Goal: Information Seeking & Learning: Find specific fact

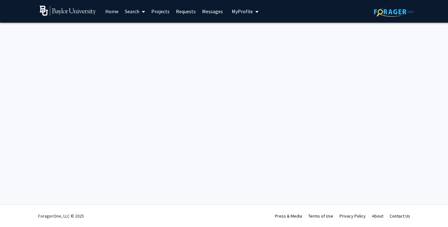
click at [139, 12] on link "Search" at bounding box center [135, 11] width 26 height 22
click at [148, 28] on span "Faculty/Staff" at bounding box center [145, 29] width 46 height 13
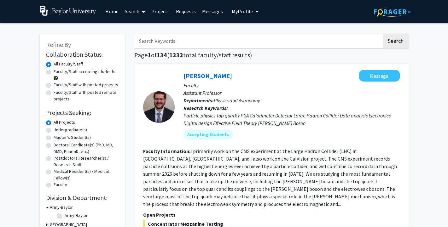
click at [197, 44] on input "Search Keywords" at bounding box center [257, 41] width 247 height 15
type input "[PERSON_NAME]"
click at [383, 34] on button "Search" at bounding box center [396, 41] width 26 height 15
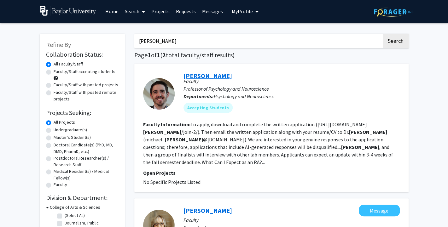
click at [212, 77] on link "[PERSON_NAME]" at bounding box center [207, 76] width 49 height 8
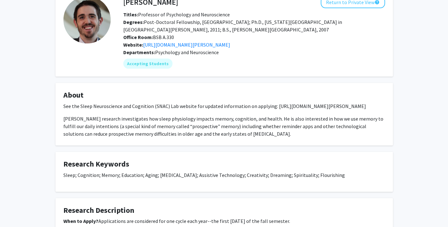
click at [276, 131] on div "See the Sleep Neuroscience and Cognition (SNAC) Lab website for updated informa…" at bounding box center [224, 119] width 322 height 35
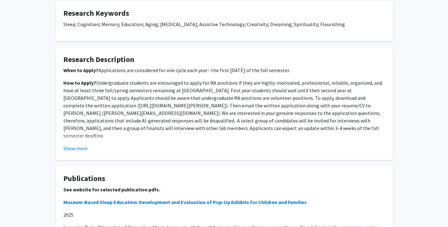
scroll to position [203, 0]
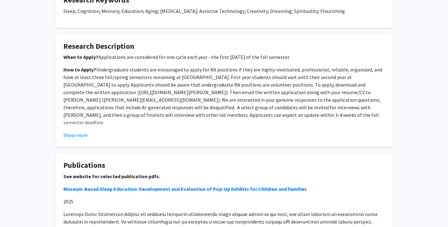
click at [270, 109] on p "How to Apply? Undergraduate students are encouraged to apply for RA positions i…" at bounding box center [224, 96] width 322 height 61
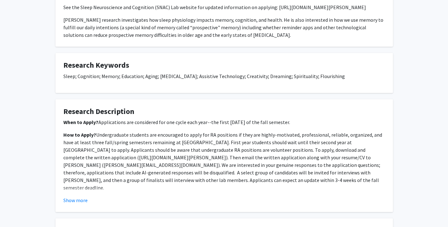
scroll to position [144, 0]
